Goal: Find specific page/section: Find specific page/section

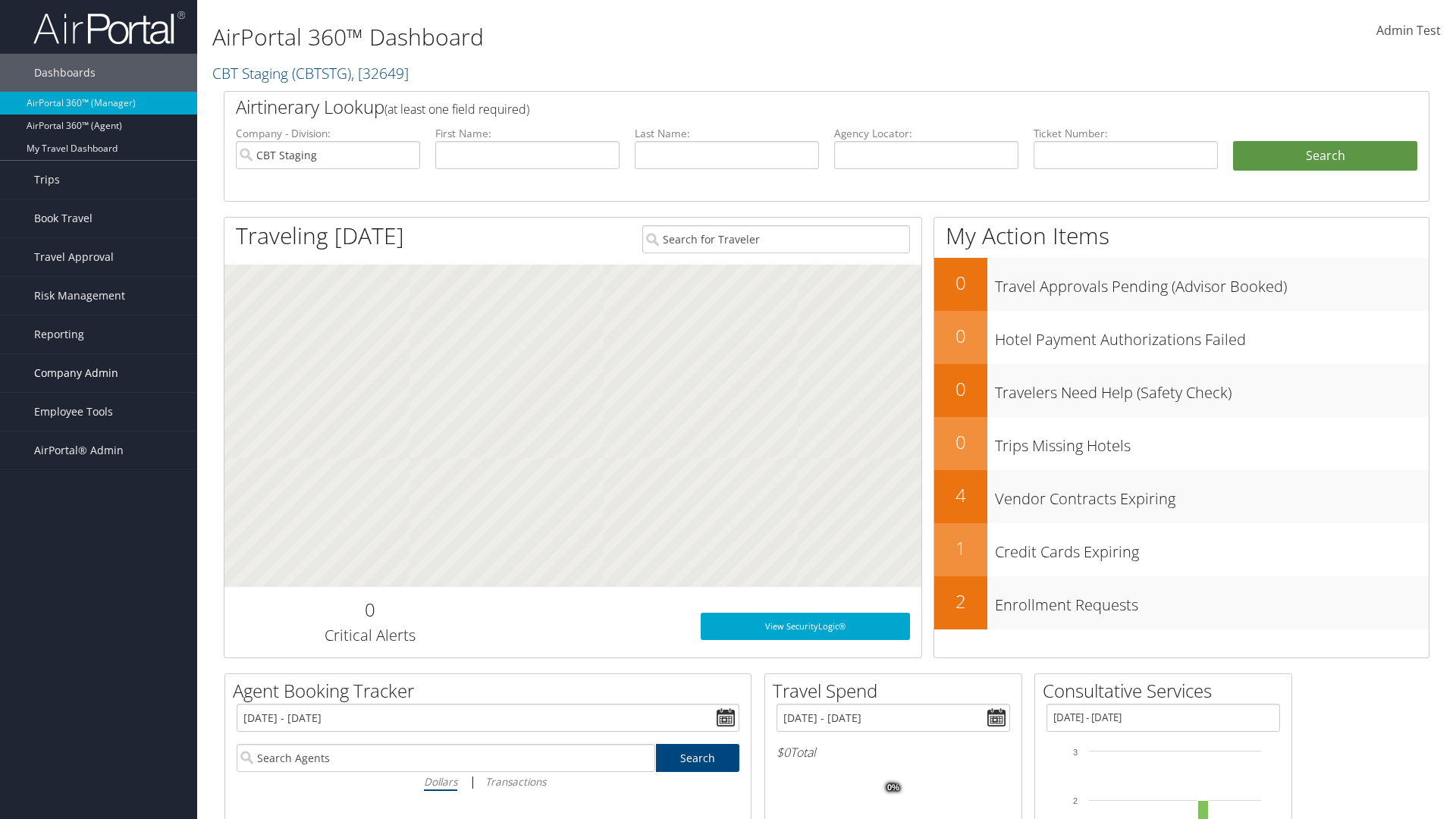
click at [99, 373] on span "Company Admin" at bounding box center [76, 372] width 84 height 38
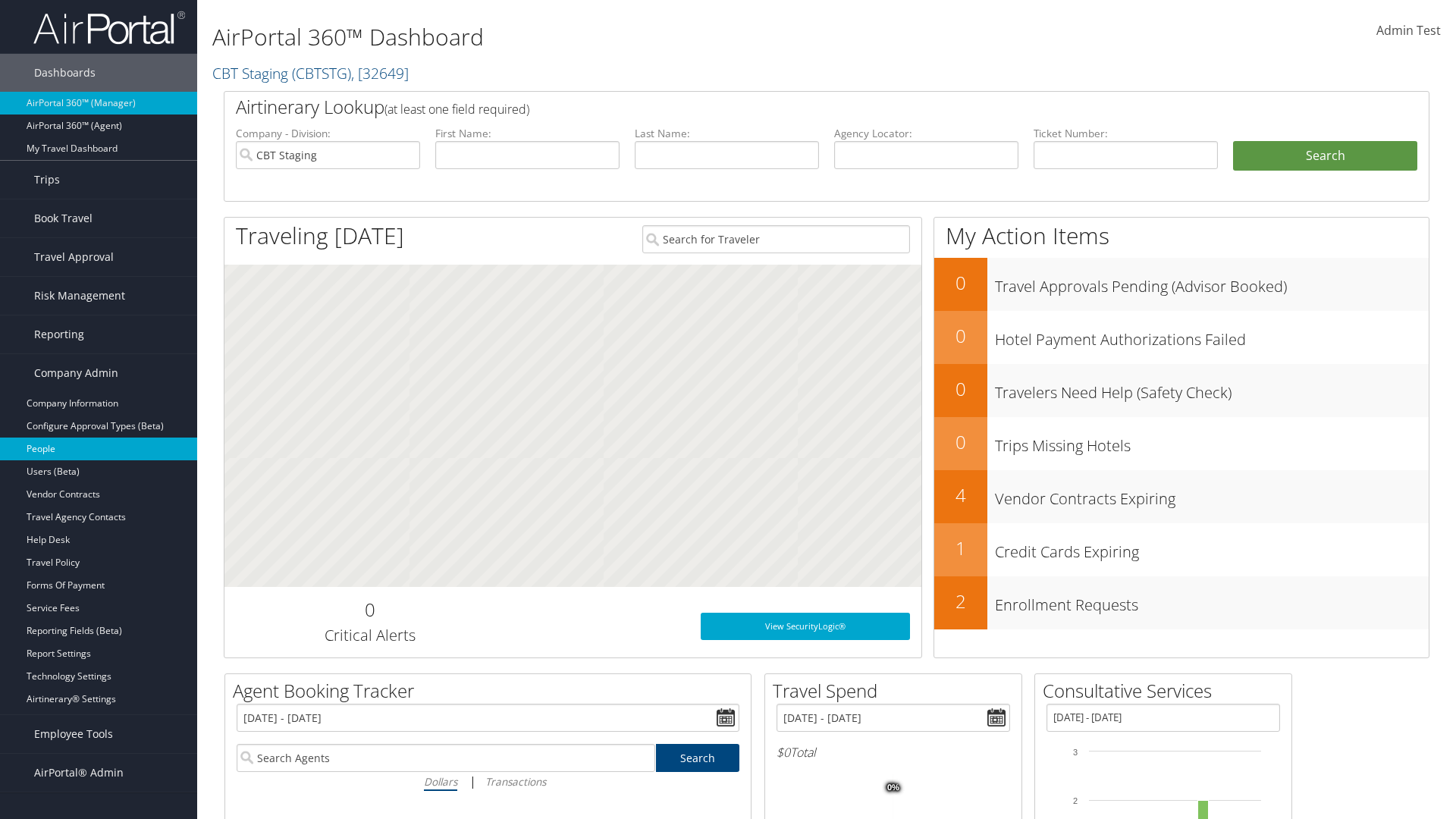
click at [99, 449] on link "People" at bounding box center [99, 448] width 197 height 22
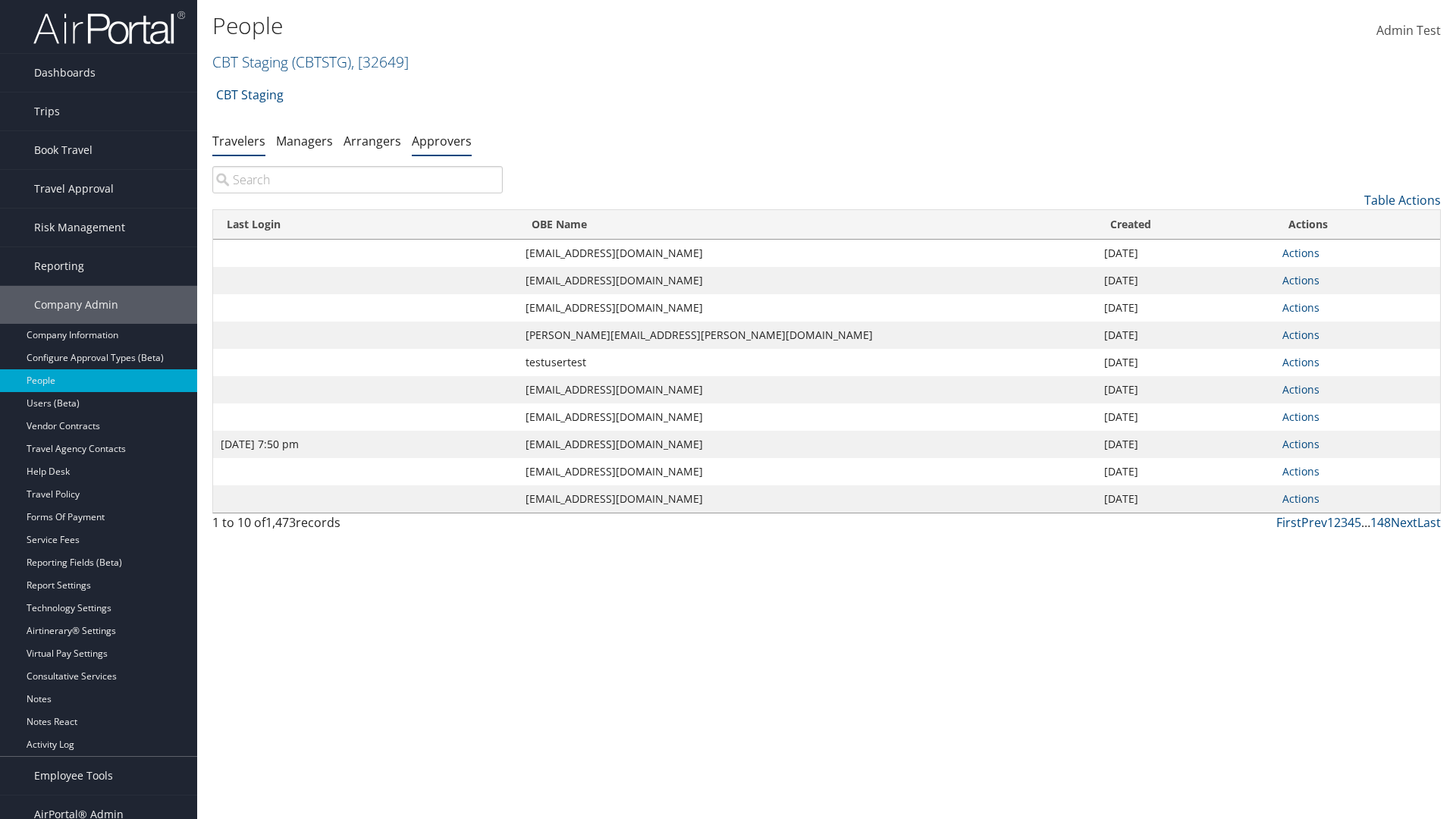
click at [441, 140] on link "Approvers" at bounding box center [441, 141] width 60 height 17
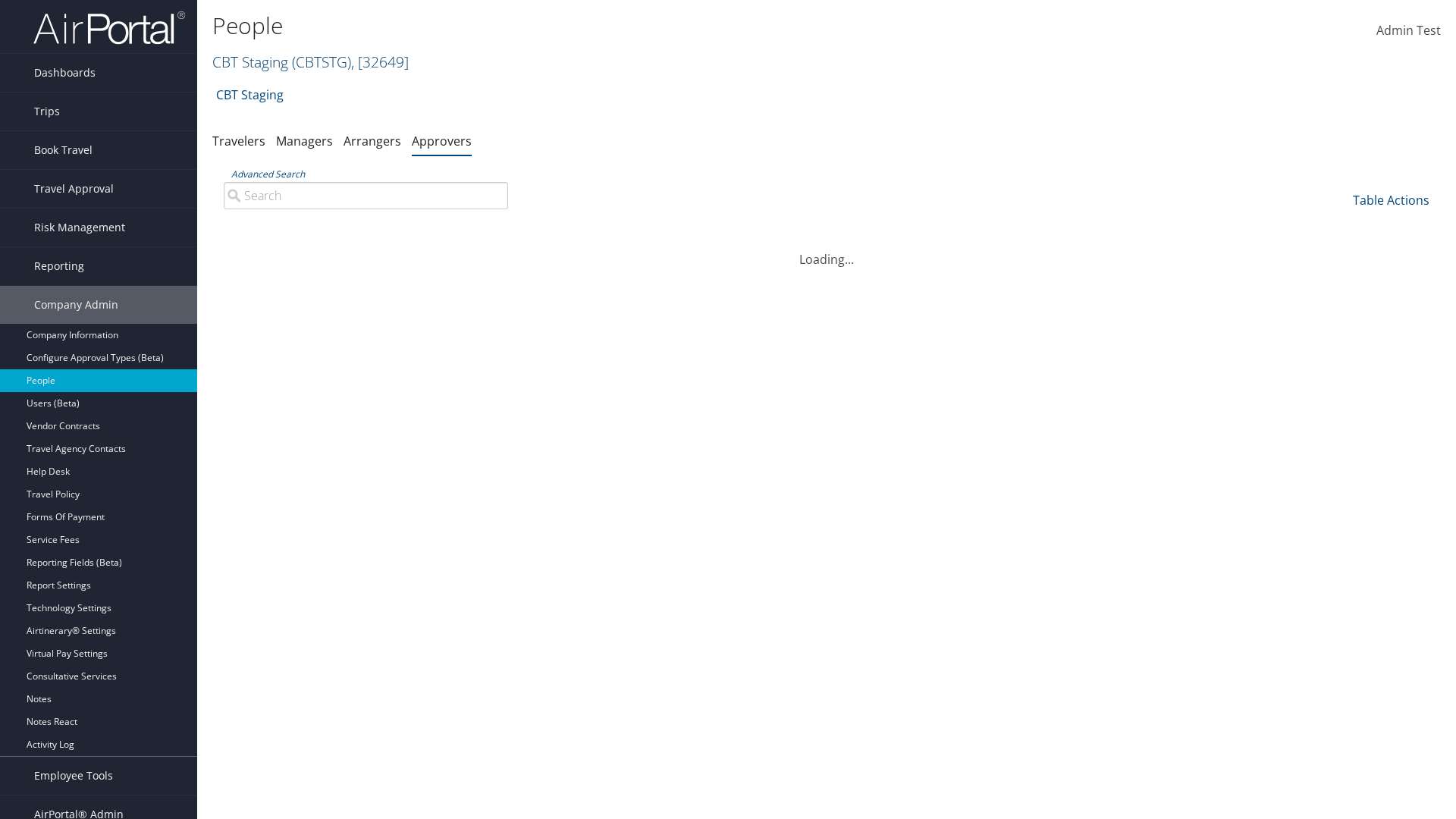
click at [250, 62] on link "CBT Staging ( CBTSTG ) , [ 32649 ]" at bounding box center [310, 62] width 196 height 21
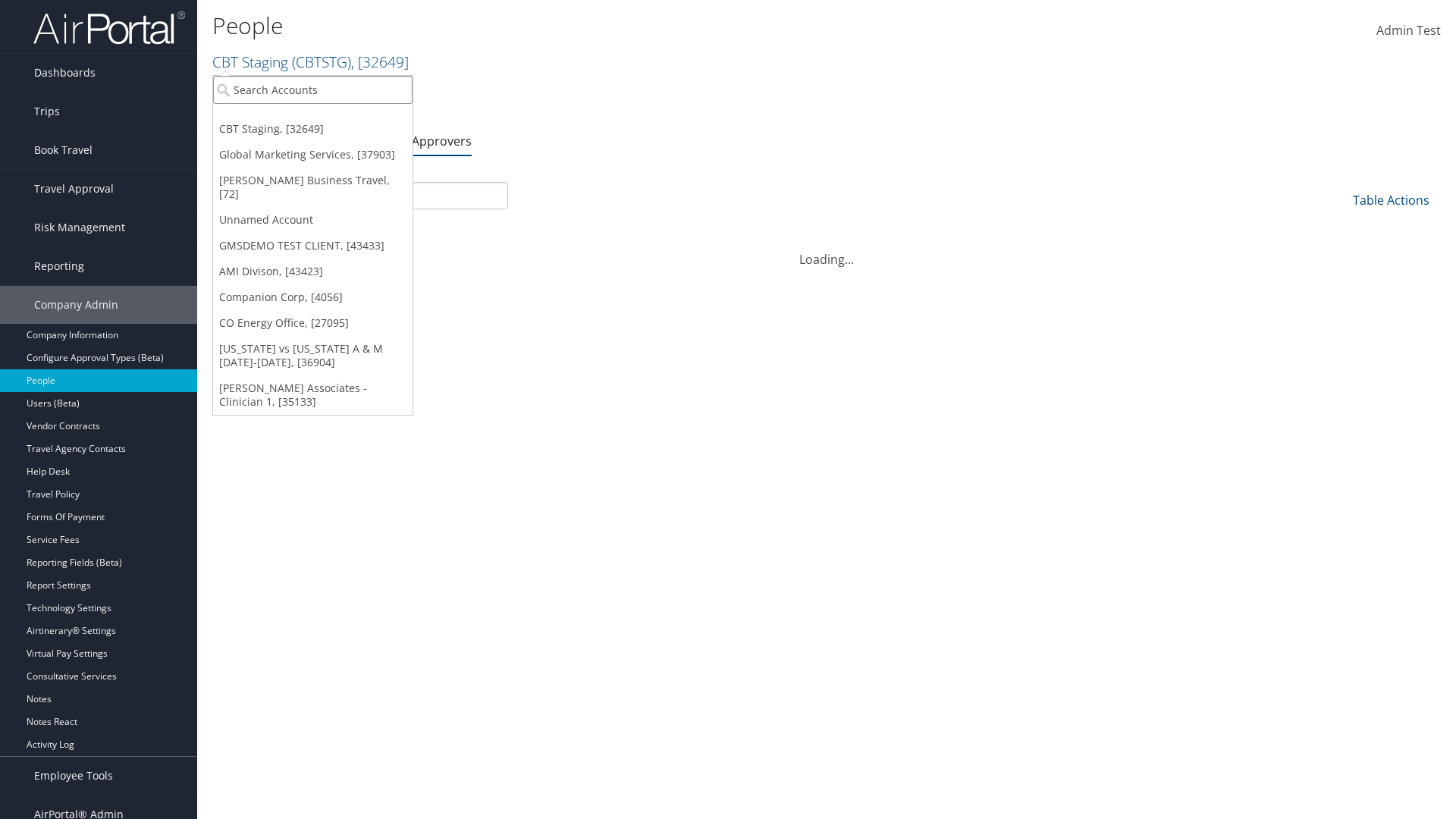
click at [312, 90] on input "search" at bounding box center [312, 90] width 199 height 28
type input "CBTSTG"
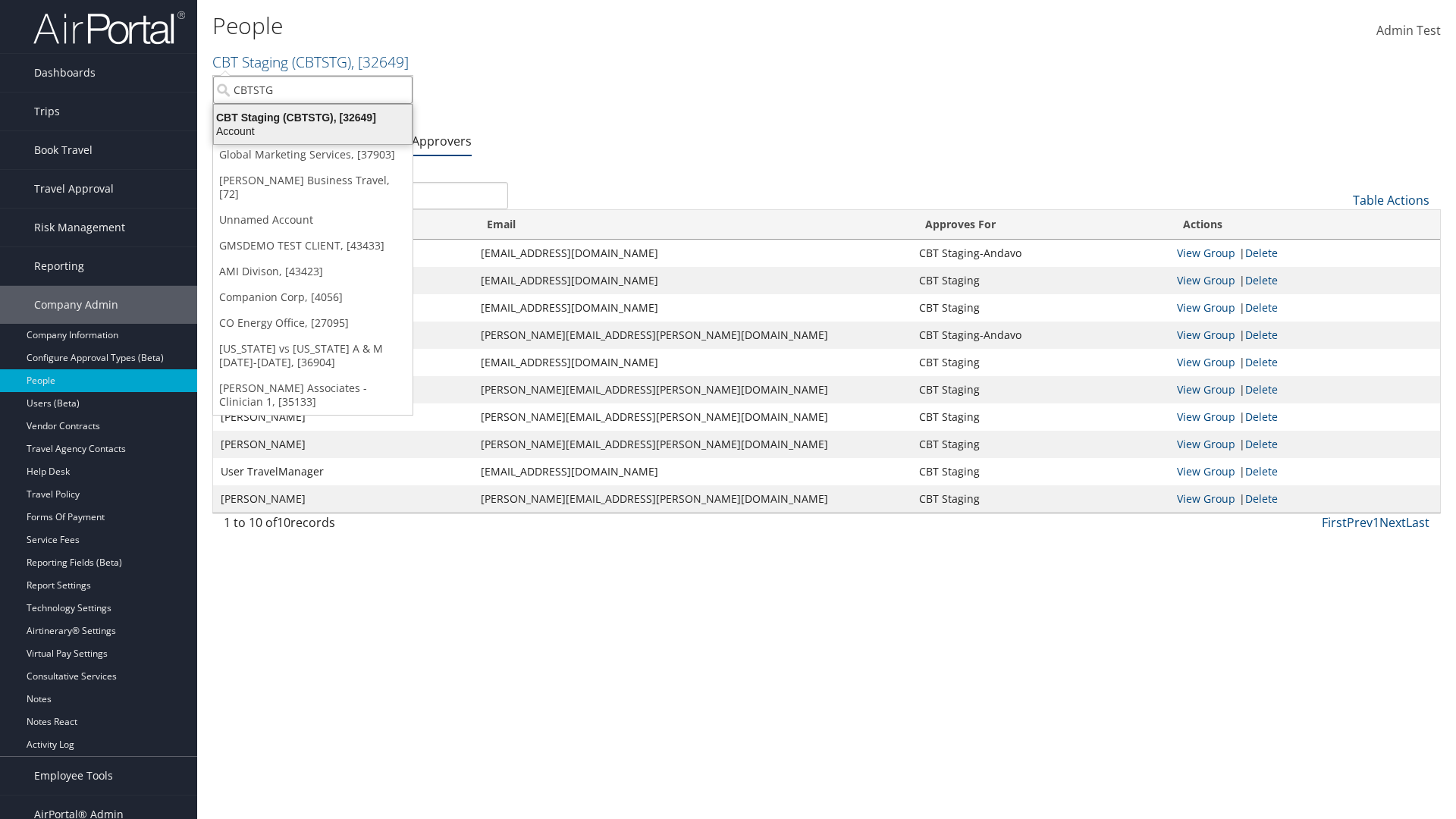
click at [312, 118] on div "CBT Staging (CBTSTG), [32649]" at bounding box center [313, 117] width 216 height 14
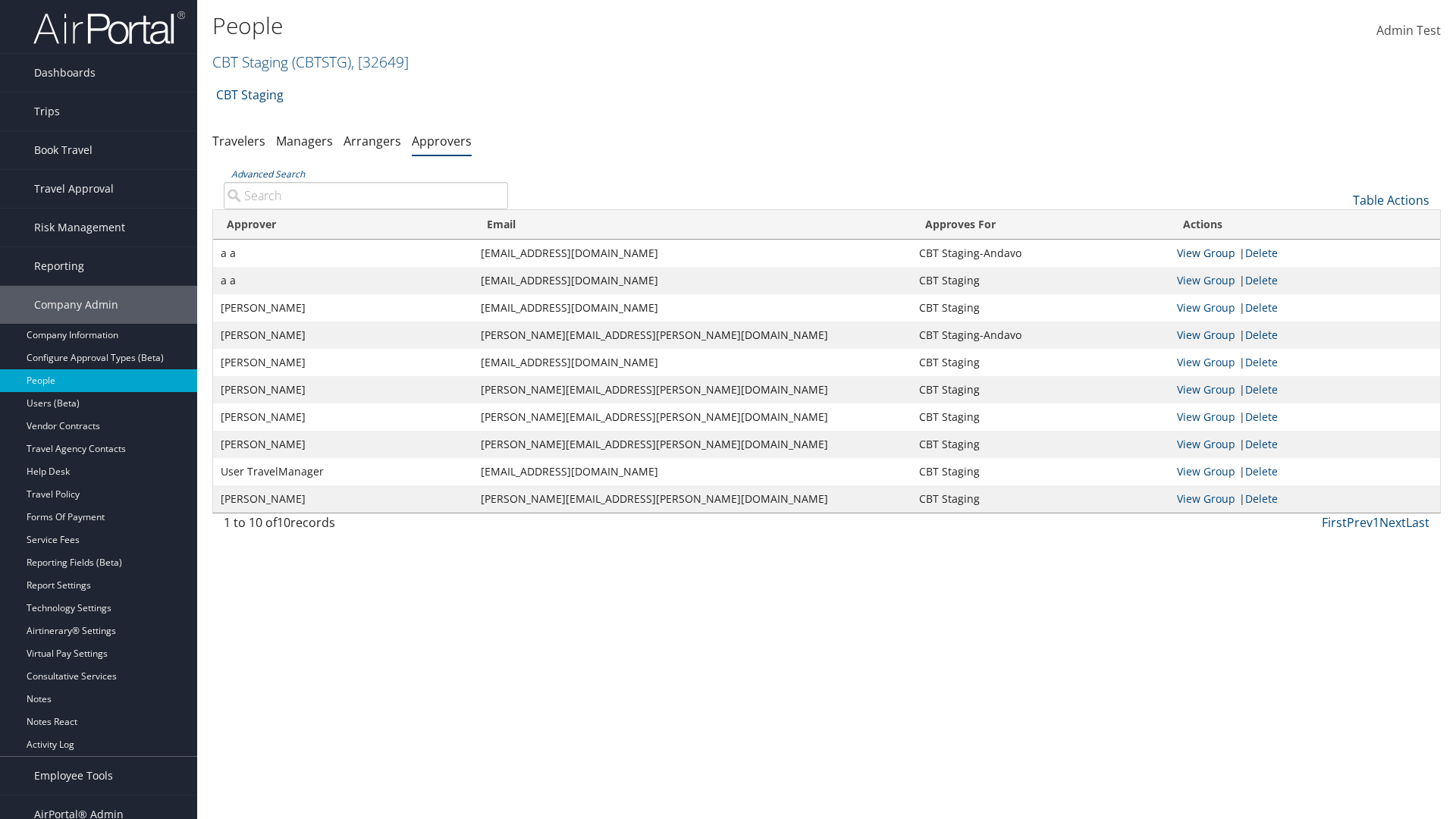
click at [1205, 252] on link "View Group" at bounding box center [1205, 253] width 58 height 14
